Goal: Information Seeking & Learning: Check status

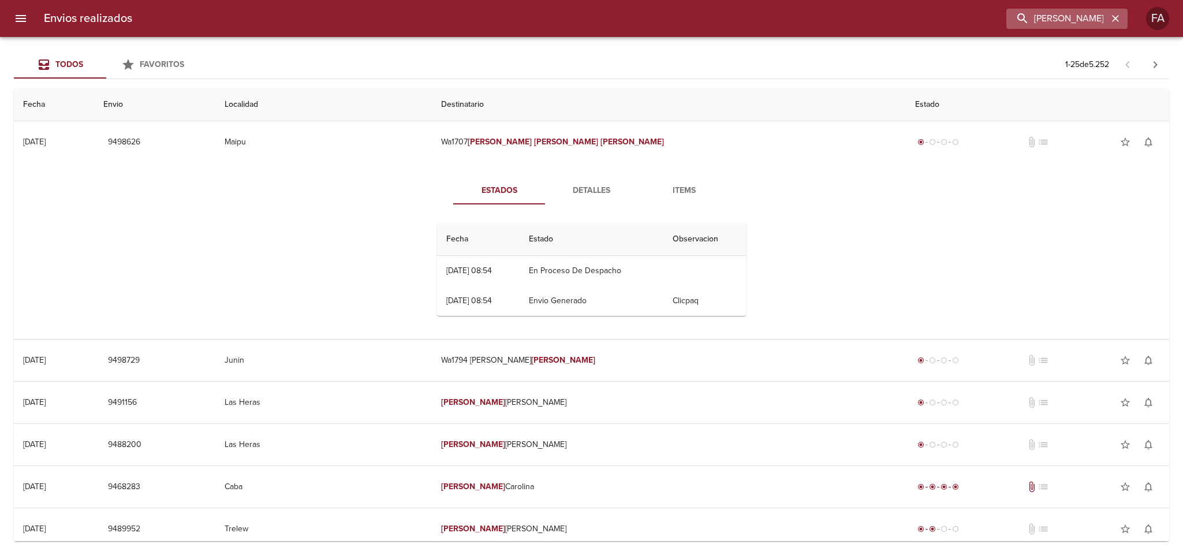
click at [1114, 23] on icon "button" at bounding box center [1116, 19] width 12 height 12
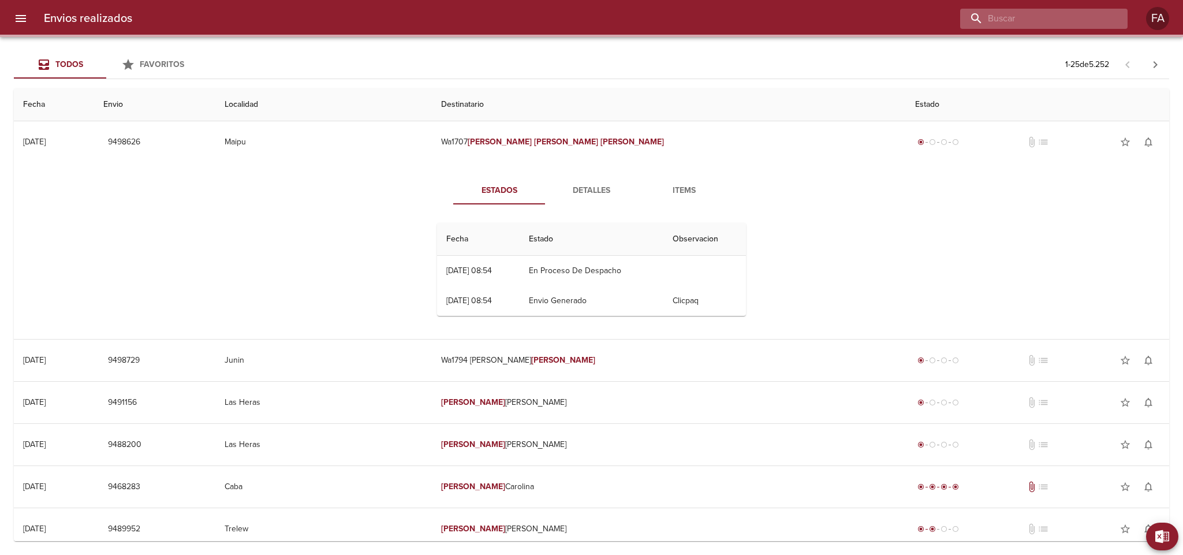
click at [1090, 21] on input "buscar" at bounding box center [1034, 19] width 148 height 20
paste input "[PERSON_NAME]"
type input "[PERSON_NAME]"
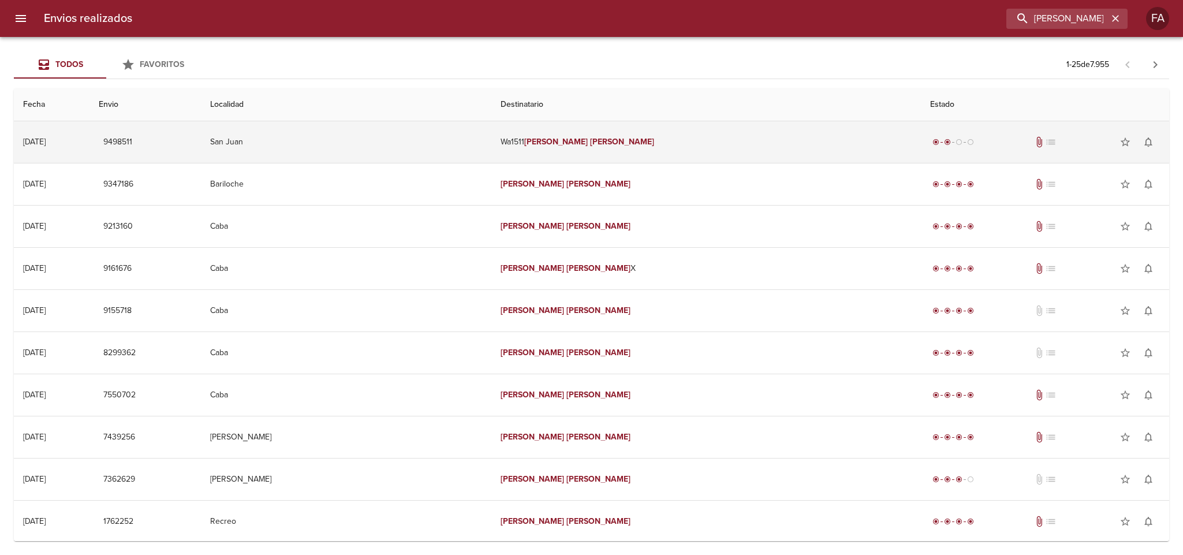
click at [375, 146] on td "San Juan" at bounding box center [346, 142] width 290 height 42
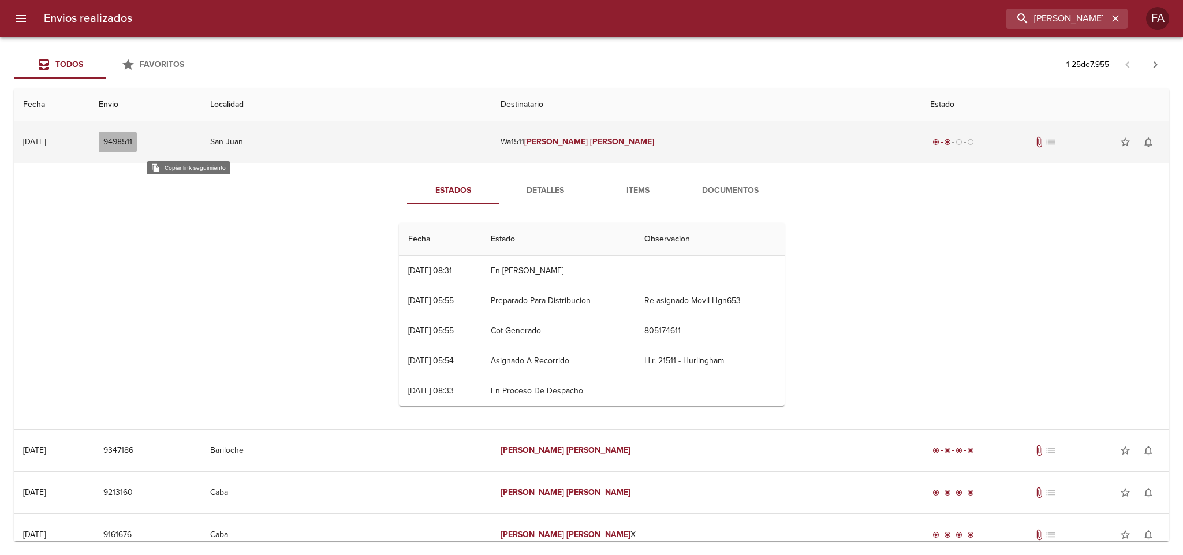
click at [132, 142] on span "9498511" at bounding box center [117, 142] width 29 height 14
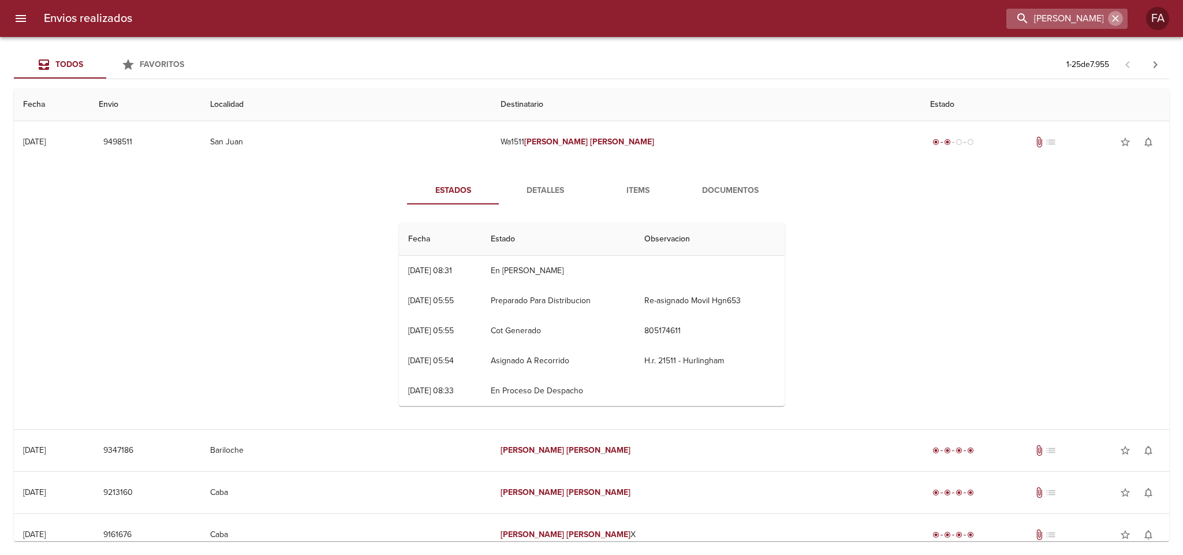
click at [1114, 23] on icon "button" at bounding box center [1116, 19] width 12 height 12
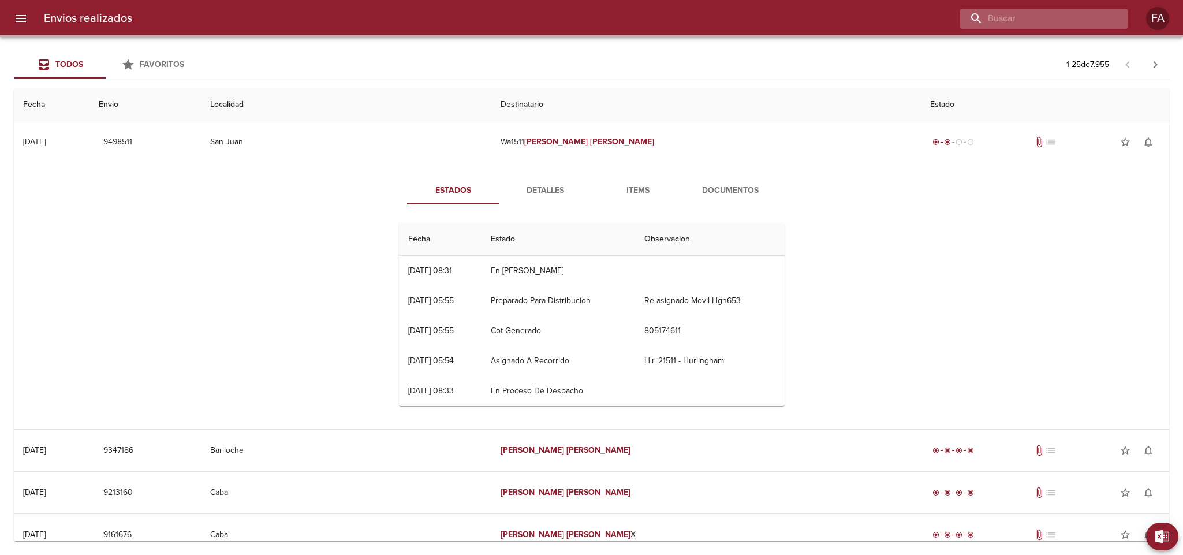
click at [1099, 21] on input "buscar" at bounding box center [1034, 19] width 148 height 20
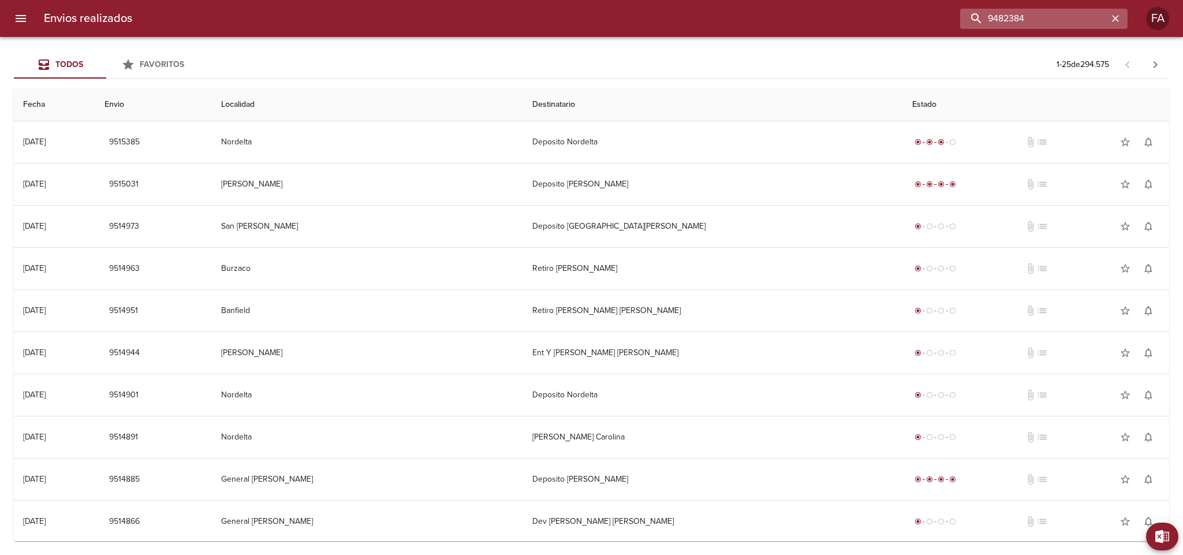
type input "9482384"
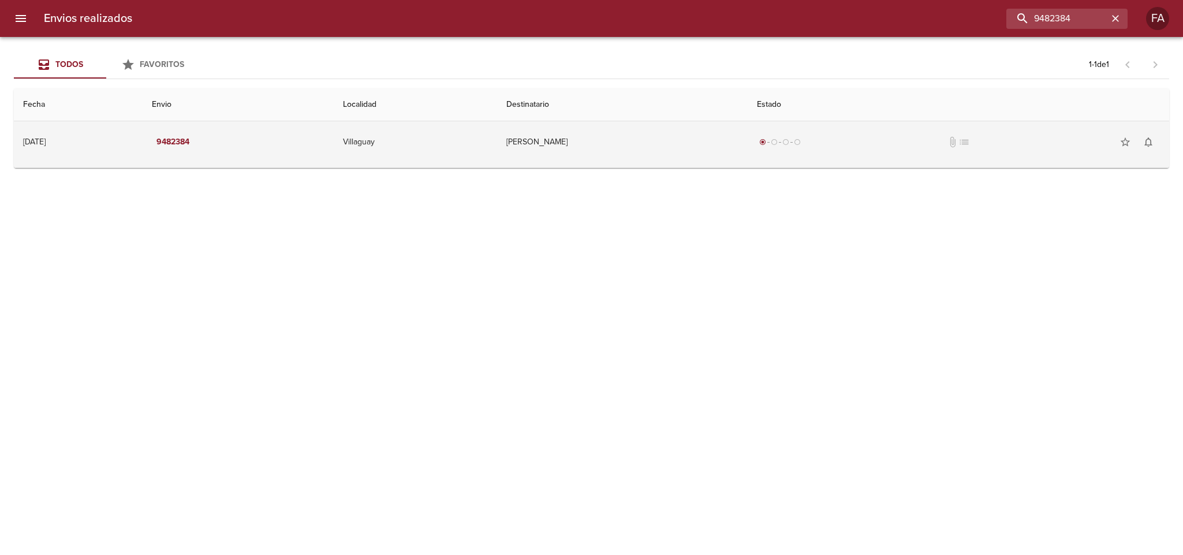
click at [614, 153] on td "[PERSON_NAME]" at bounding box center [622, 142] width 251 height 42
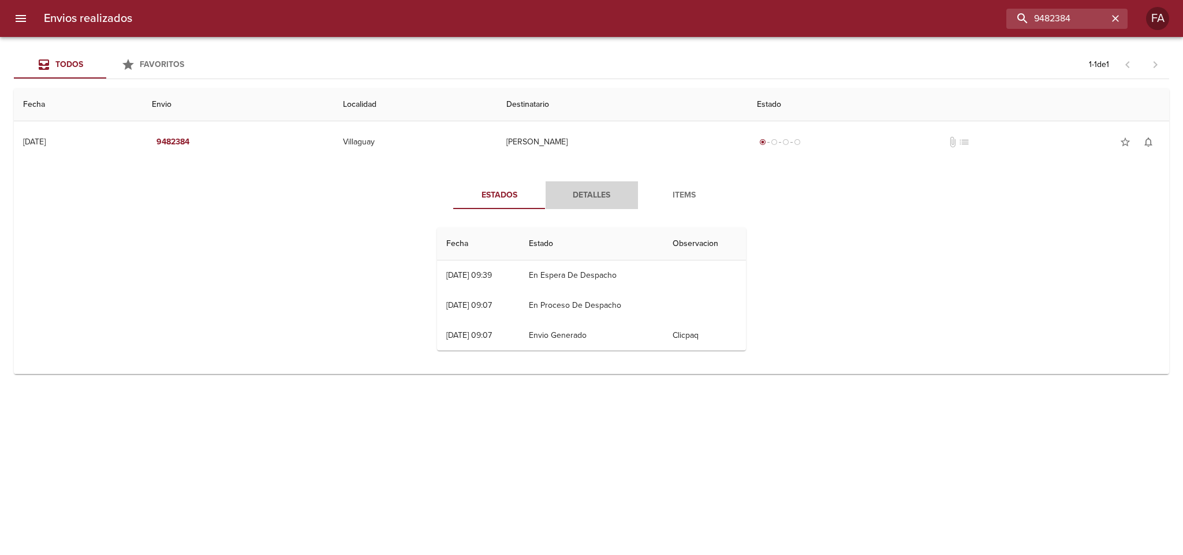
click at [589, 189] on span "Detalles" at bounding box center [592, 195] width 79 height 14
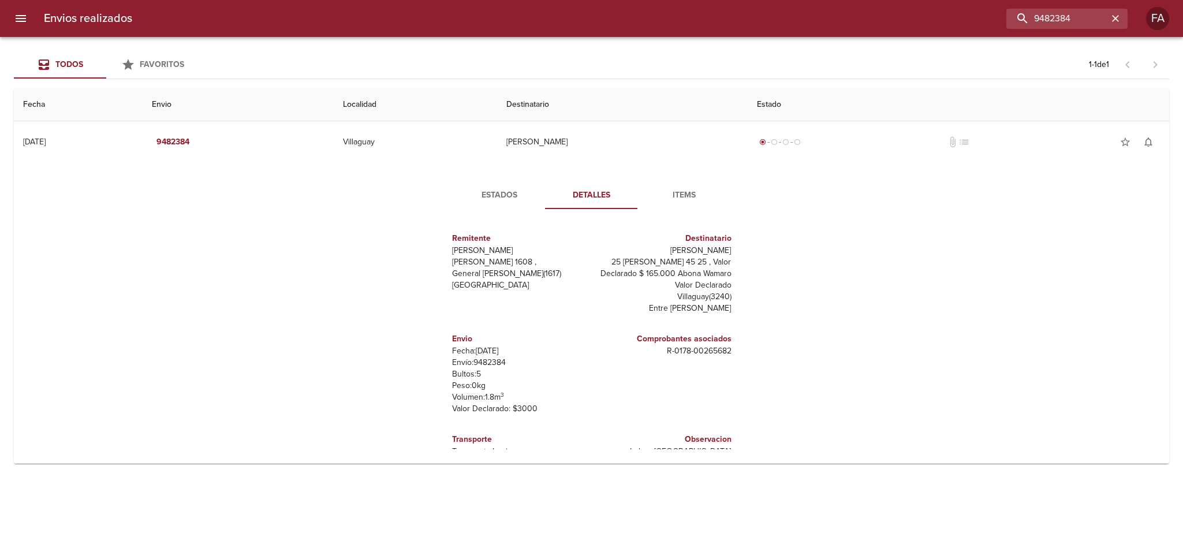
drag, startPoint x: 669, startPoint y: 249, endPoint x: 735, endPoint y: 250, distance: 65.3
click at [733, 249] on div "Remitente Wamaro Tortuguitas [PERSON_NAME] 1608 , General [PERSON_NAME] ( 1617 …" at bounding box center [592, 333] width 318 height 231
copy p "[PERSON_NAME]"
drag, startPoint x: 1078, startPoint y: 23, endPoint x: 843, endPoint y: 44, distance: 236.5
click at [843, 0] on div "Envios realizados 9482384 FA Todos Favoritos 1 - 1 de 1 Fecha Envio Localidad D…" at bounding box center [591, 0] width 1183 height 0
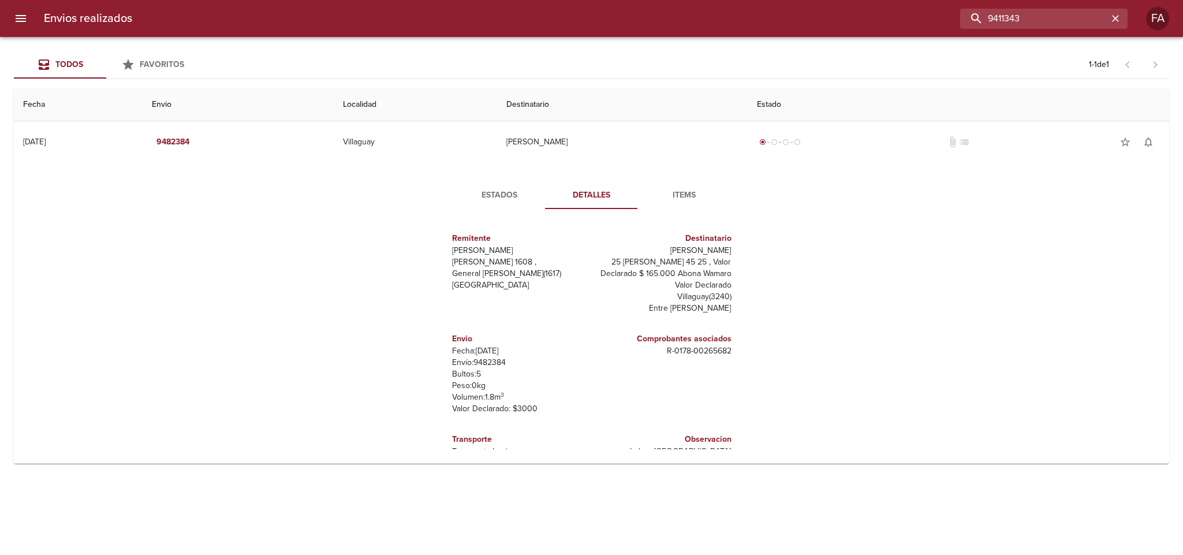
type input "9411343"
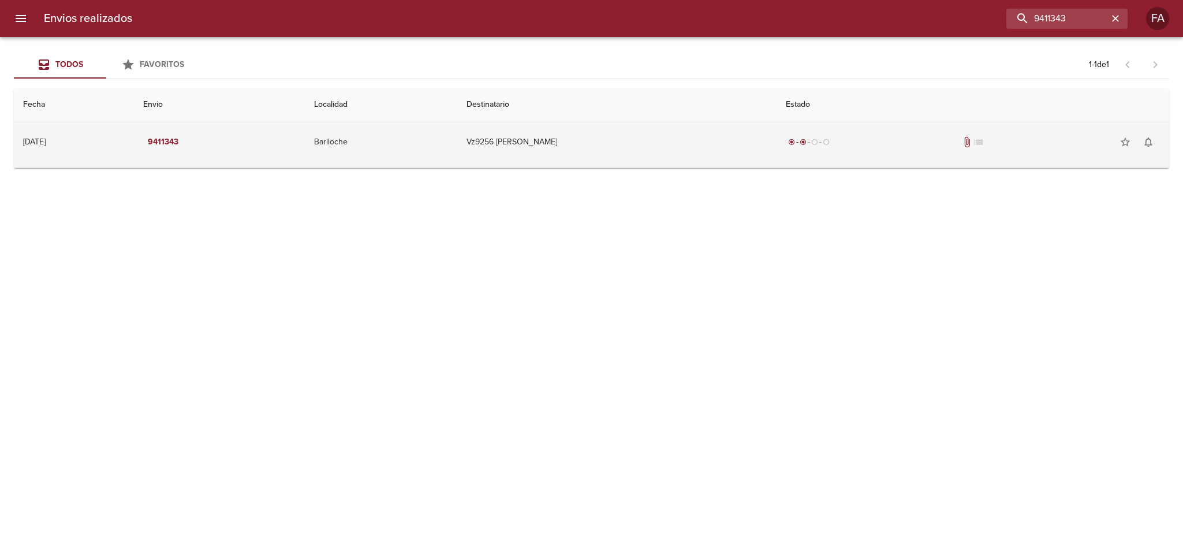
click at [657, 140] on td "Vz9256 [PERSON_NAME]" at bounding box center [616, 142] width 319 height 42
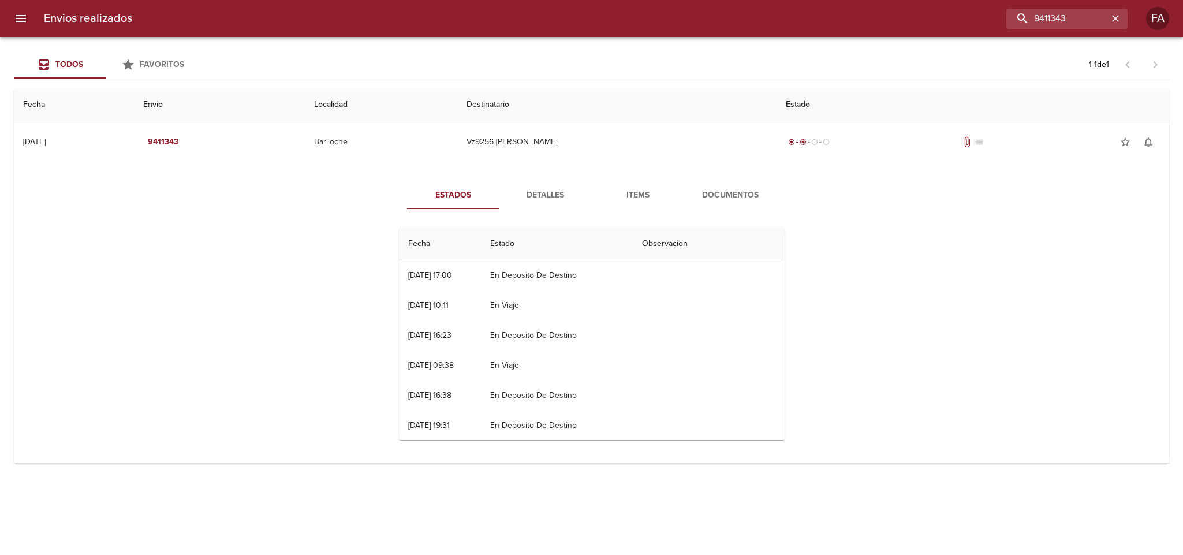
click at [520, 187] on button "Detalles" at bounding box center [546, 195] width 92 height 28
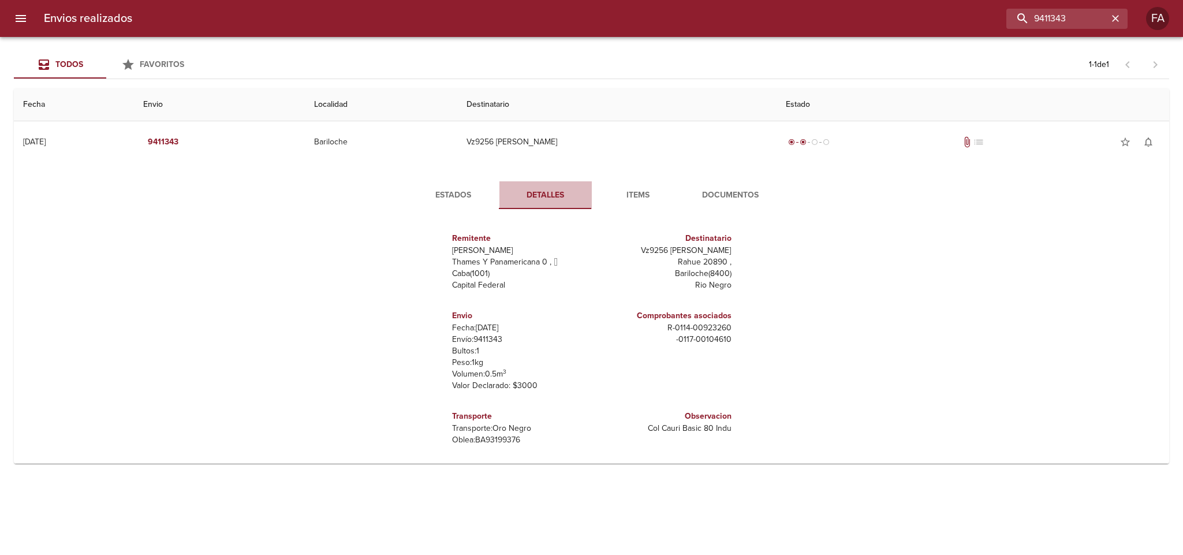
click at [529, 189] on span "Detalles" at bounding box center [545, 195] width 79 height 14
click at [638, 248] on p "Vz9256 [PERSON_NAME]" at bounding box center [664, 251] width 135 height 12
copy p "Vz9256"
drag, startPoint x: 1090, startPoint y: 18, endPoint x: 832, endPoint y: 27, distance: 258.3
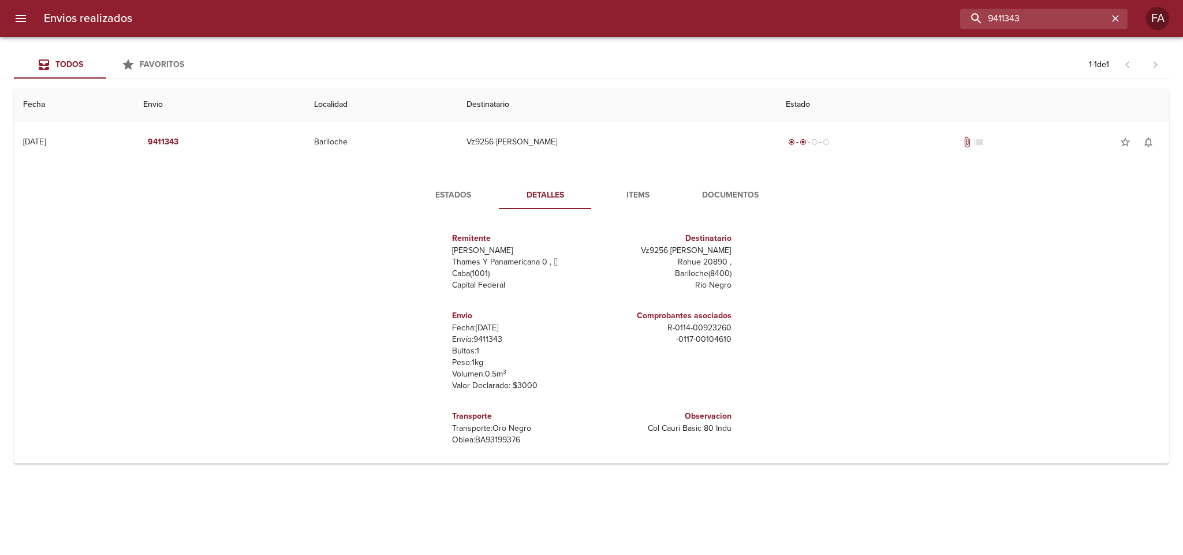
click at [832, 27] on div "9411343" at bounding box center [634, 19] width 986 height 20
paste input "[PERSON_NAME]"
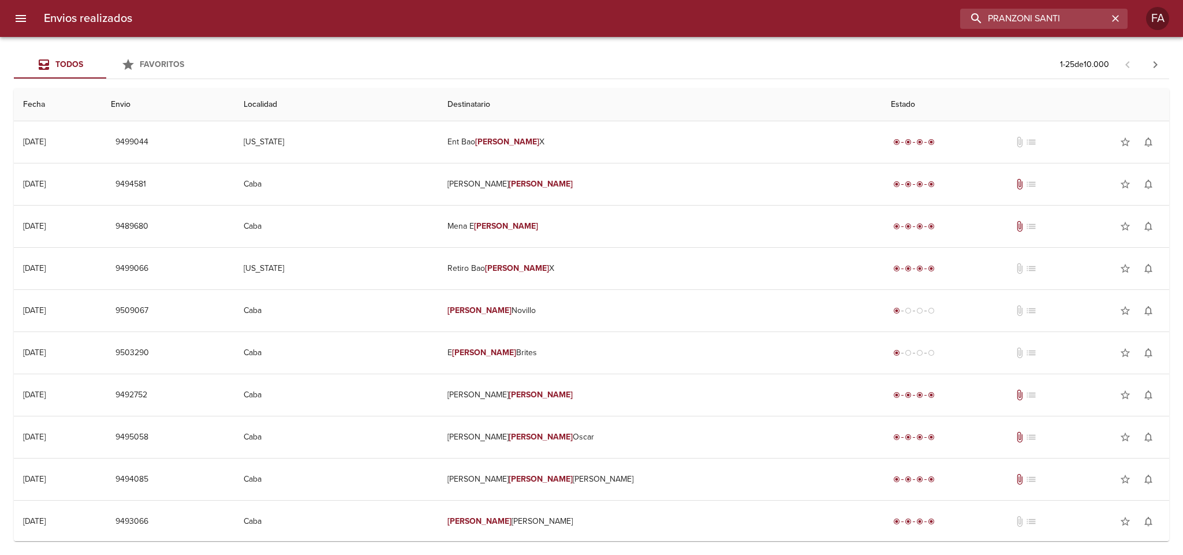
type input "PRANZONI SANTI"
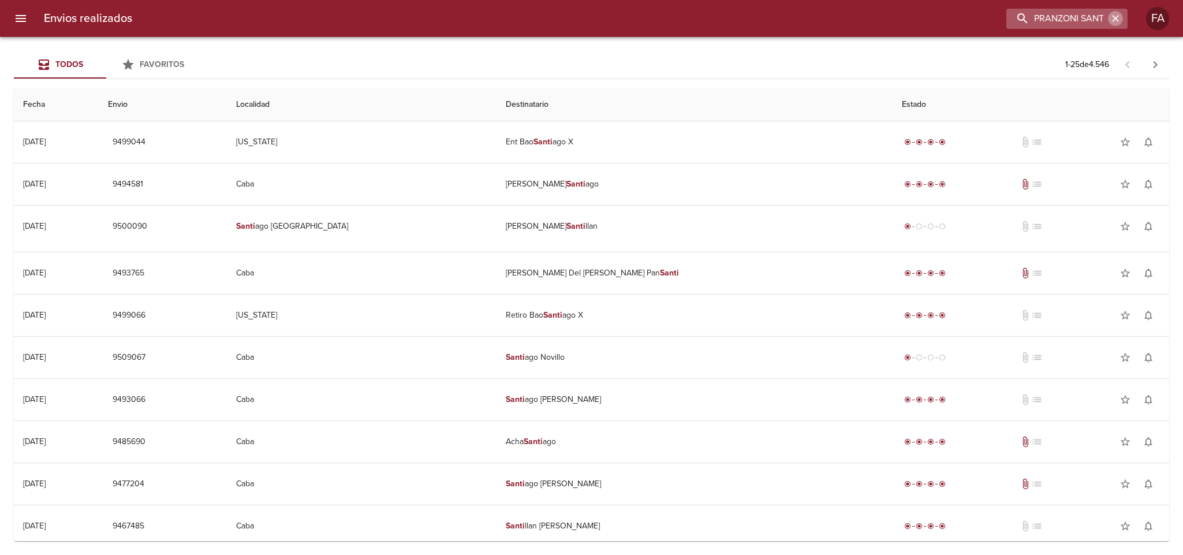
click at [1115, 18] on icon "button" at bounding box center [1116, 19] width 12 height 12
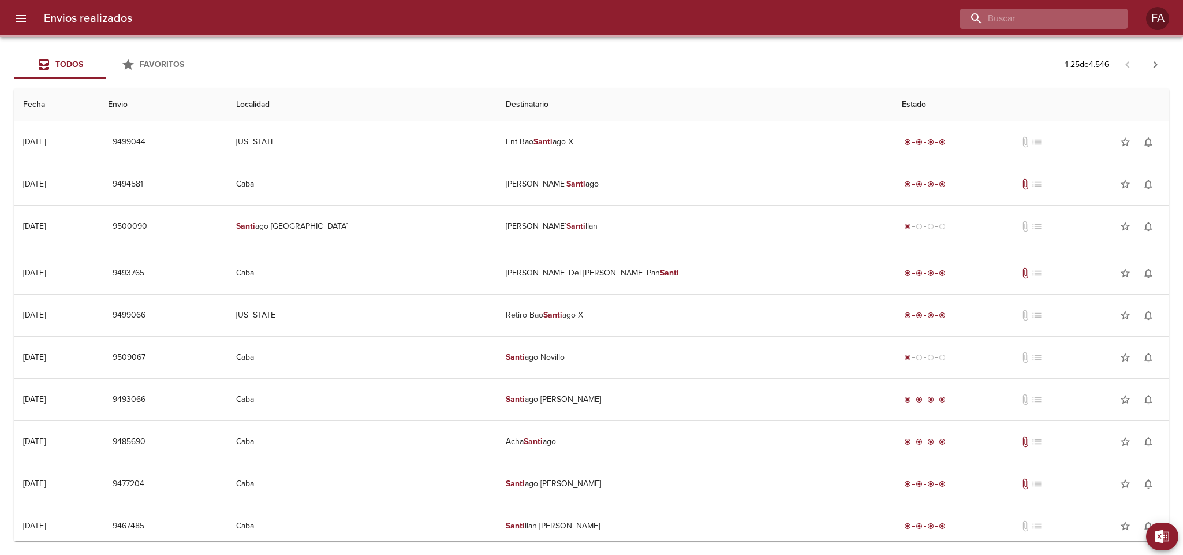
click at [1097, 21] on input "buscar" at bounding box center [1034, 19] width 148 height 20
paste input "[PERSON_NAME]"
type input "[PERSON_NAME]"
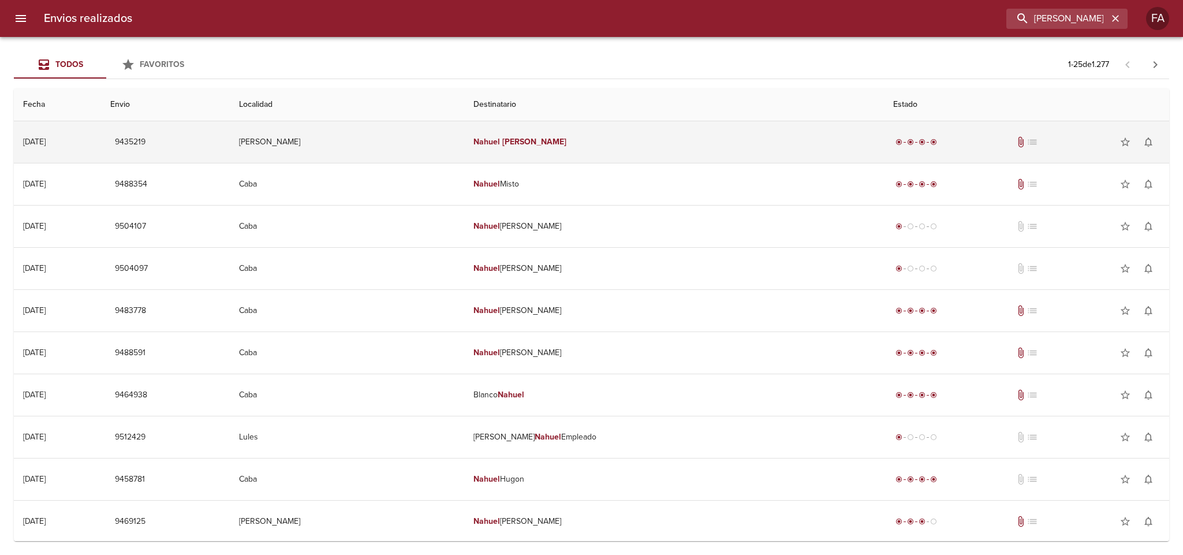
click at [657, 144] on td "[PERSON_NAME]" at bounding box center [674, 142] width 420 height 42
